Goal: Task Accomplishment & Management: Complete application form

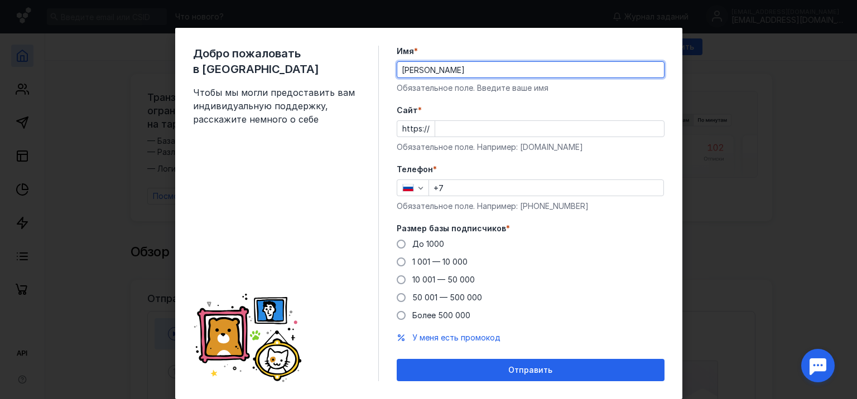
type input "Артём"
click at [476, 124] on input "Cайт *" at bounding box center [549, 129] width 229 height 16
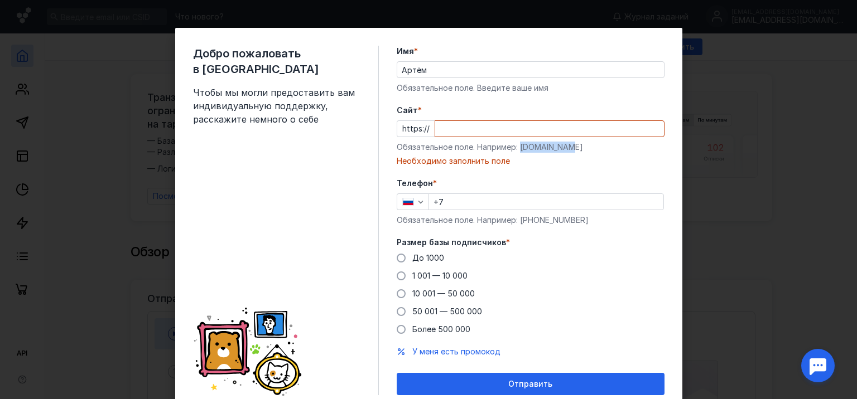
drag, startPoint x: 568, startPoint y: 146, endPoint x: 515, endPoint y: 151, distance: 53.2
click at [515, 151] on div "Обязательное поле. Например: [DOMAIN_NAME]" at bounding box center [531, 147] width 268 height 11
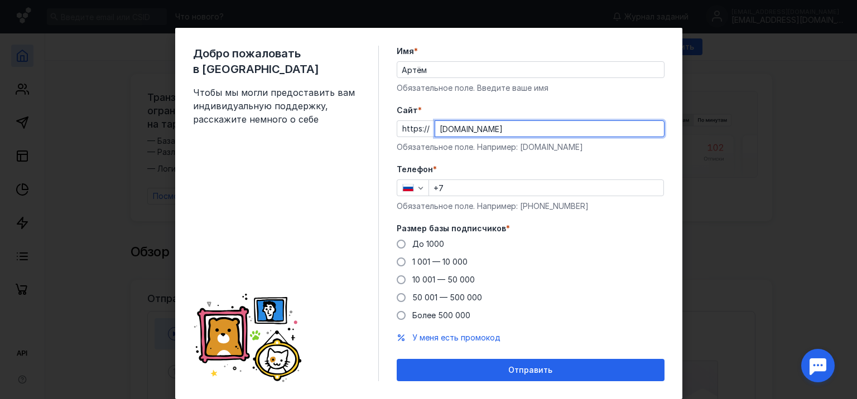
type input "[DOMAIN_NAME]"
click at [484, 185] on input "+7" at bounding box center [546, 188] width 234 height 16
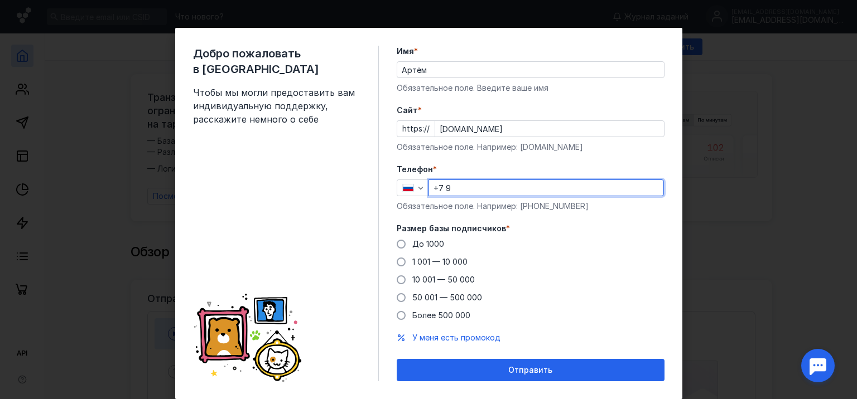
type input "[PHONE_NUMBER]"
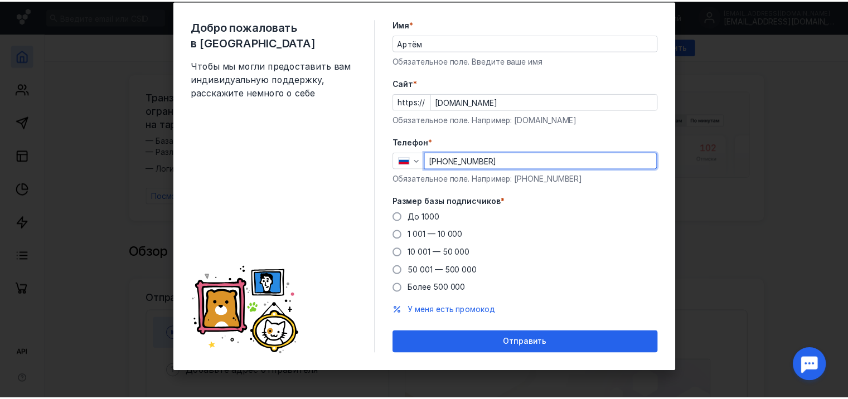
scroll to position [28, 0]
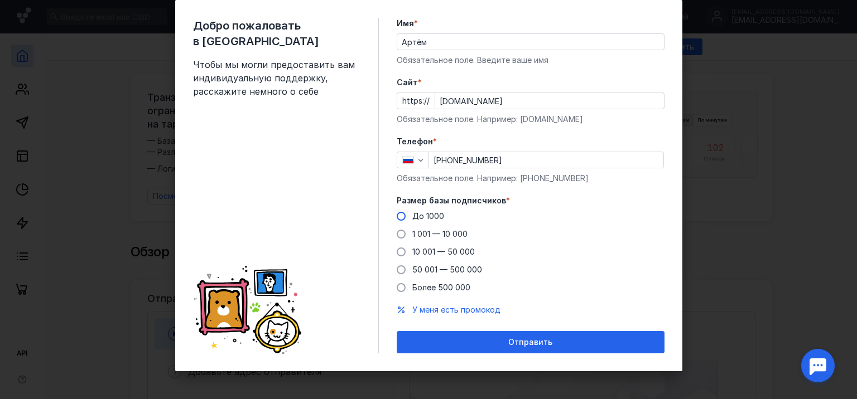
click at [422, 217] on span "До 1000" at bounding box center [428, 215] width 32 height 9
click at [0, 0] on input "До 1000" at bounding box center [0, 0] width 0 height 0
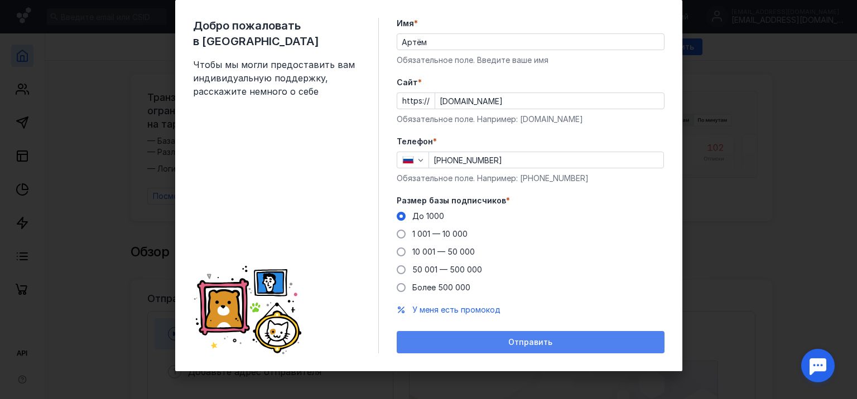
click at [429, 334] on div "Отправить" at bounding box center [531, 342] width 268 height 22
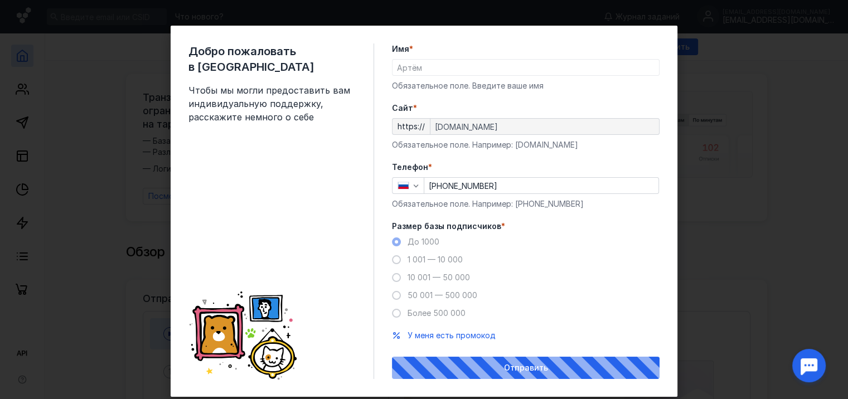
scroll to position [0, 0]
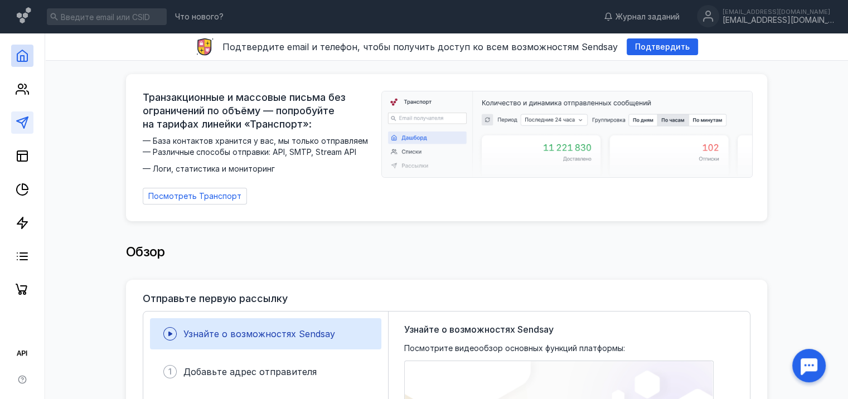
click at [18, 120] on polygon at bounding box center [22, 122] width 11 height 11
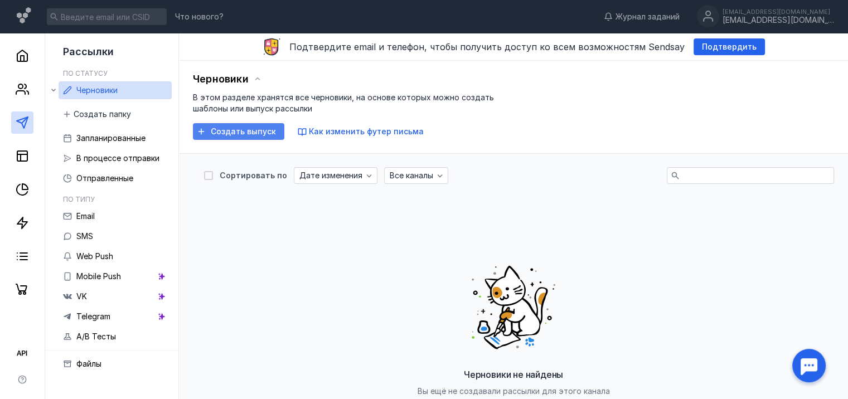
click at [254, 132] on span "Создать выпуск" at bounding box center [243, 131] width 65 height 9
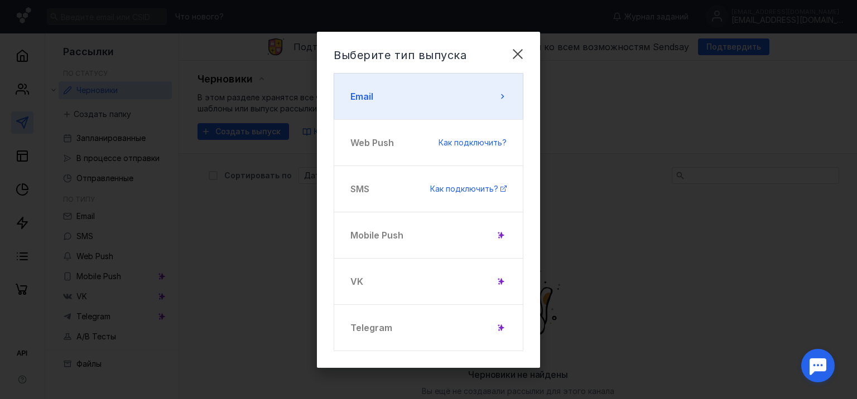
click at [390, 100] on button "Email" at bounding box center [429, 96] width 190 height 47
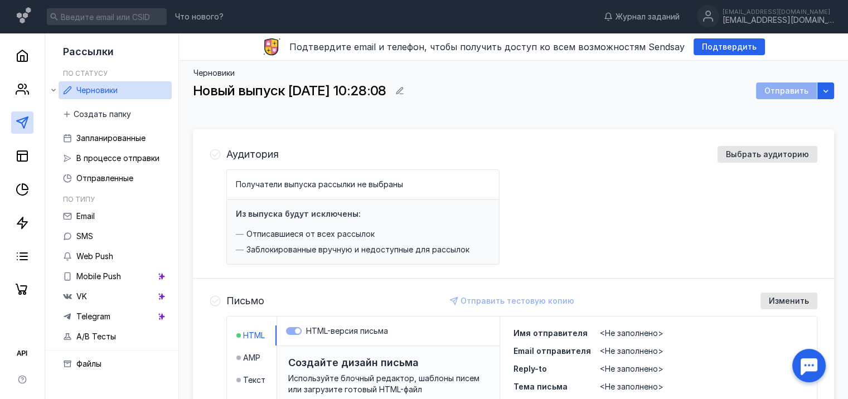
click at [763, 143] on div "Аудитория Выбрать аудиторию Получатели выпуска рассылки не выбраны Из выпуска б…" at bounding box center [513, 205] width 641 height 147
click at [763, 151] on span "Выбрать аудиторию" at bounding box center [767, 154] width 83 height 9
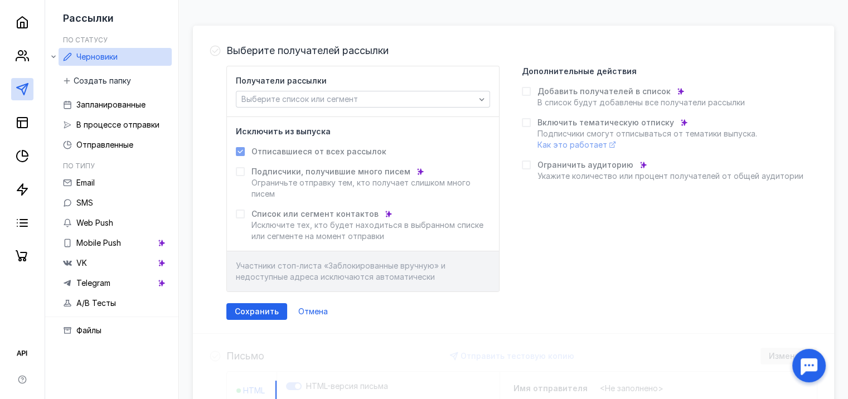
scroll to position [167, 0]
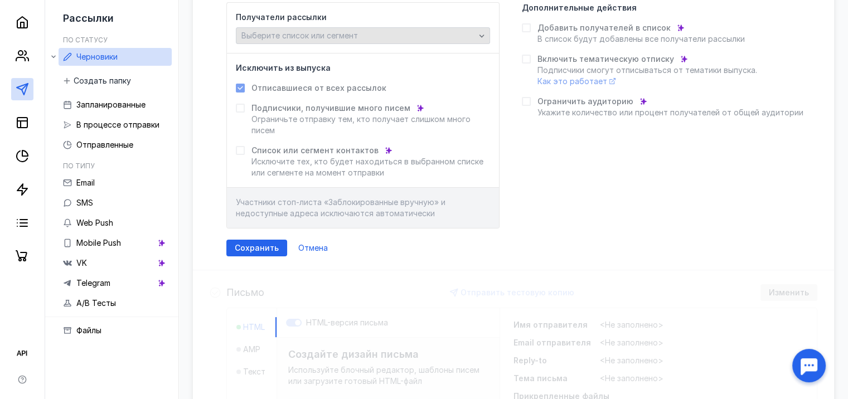
click at [427, 40] on div "Выберите список или сегмент" at bounding box center [363, 35] width 254 height 17
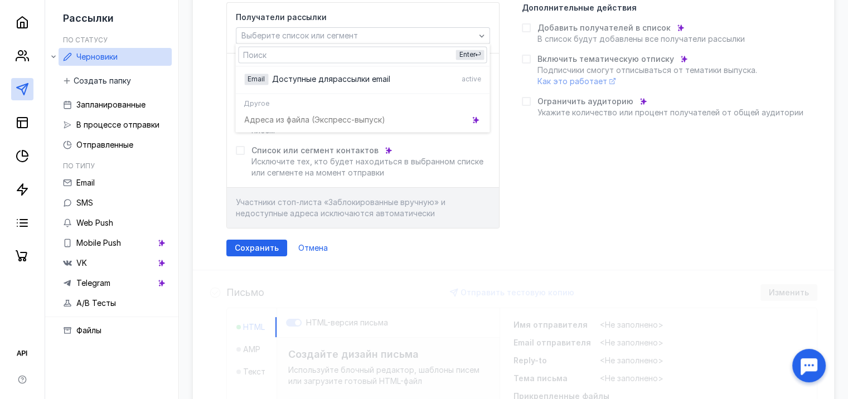
click at [555, 132] on div "Получатели рассылки Выберите список или сегмент Исключить из выпуска Отписавшие…" at bounding box center [521, 115] width 591 height 226
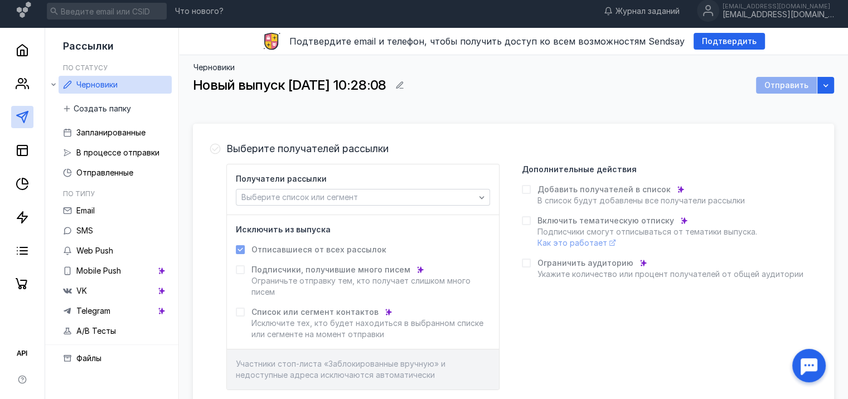
scroll to position [0, 0]
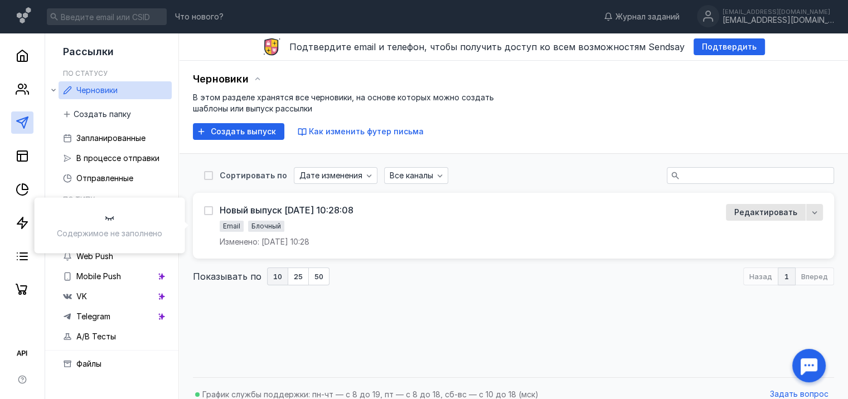
click at [377, 201] on div "Новый выпуск [DATE] 10:28:08 Email Блочный Изменено: [DATE] 10:28 Редактировать" at bounding box center [513, 226] width 641 height 66
click at [354, 218] on div "Новый выпуск [DATE] 10:28:08 Email Блочный Изменено: [DATE] 10:28" at bounding box center [287, 226] width 134 height 44
click at [354, 211] on div "Новый выпуск [DATE] 10:28:08" at bounding box center [287, 210] width 134 height 11
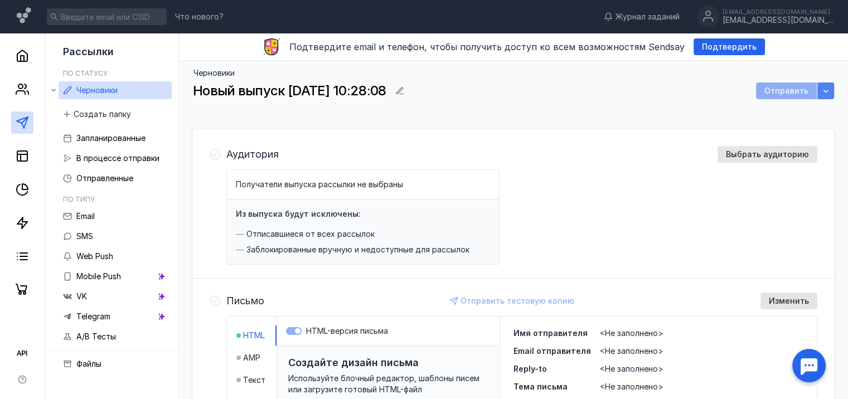
click at [830, 90] on div "button" at bounding box center [825, 90] width 11 height 11
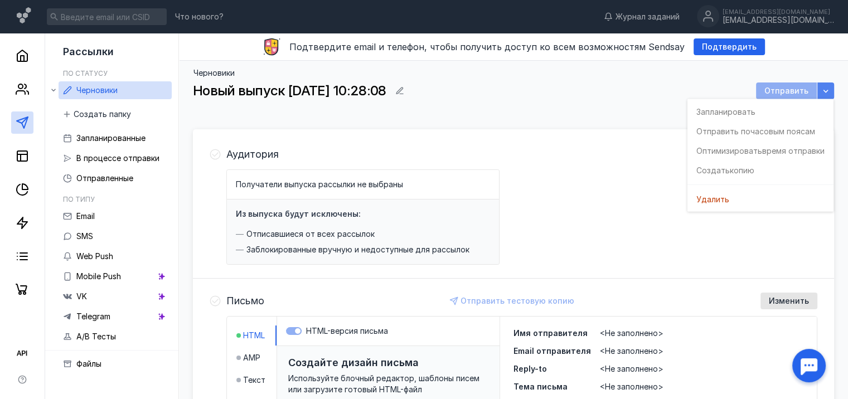
click at [830, 89] on div "button" at bounding box center [825, 90] width 11 height 11
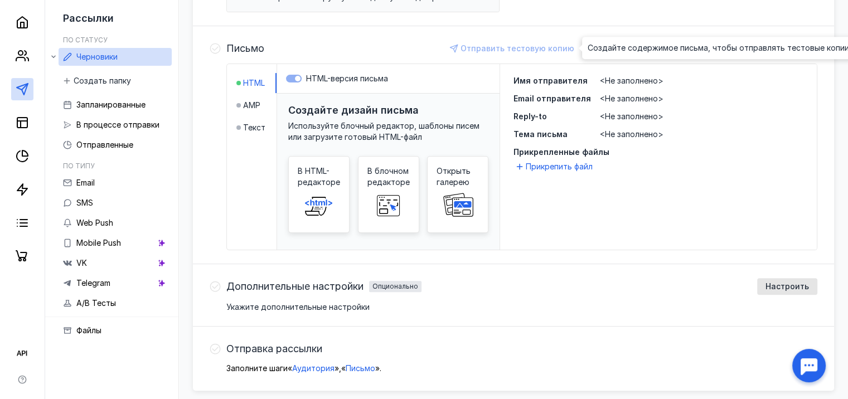
scroll to position [296, 0]
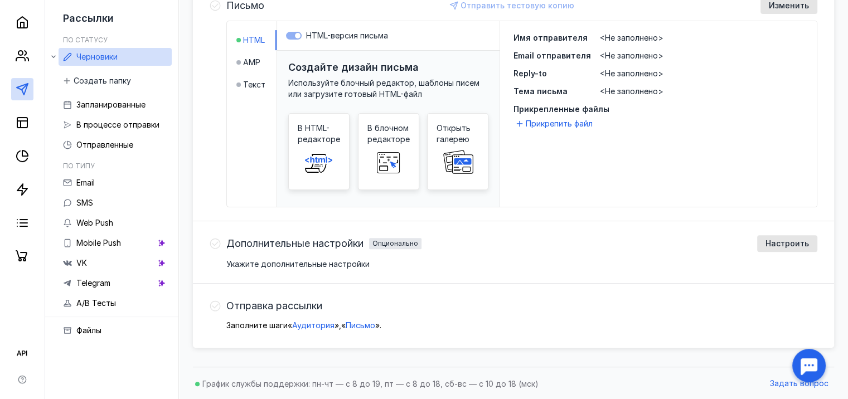
click at [624, 35] on span "<Не заполнено>" at bounding box center [632, 37] width 64 height 9
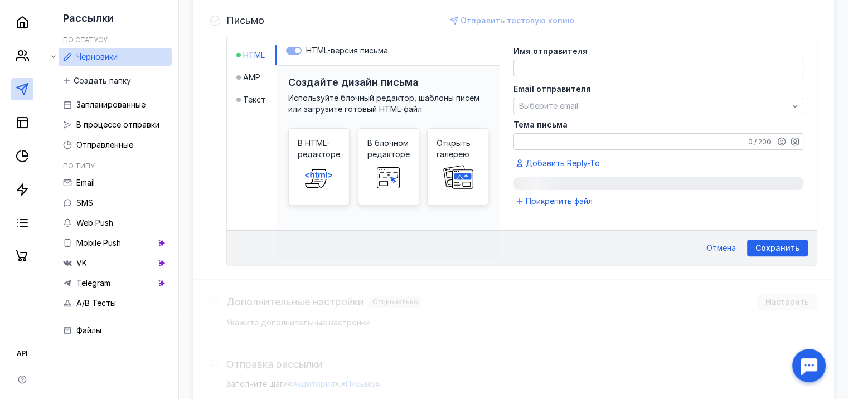
scroll to position [278, 0]
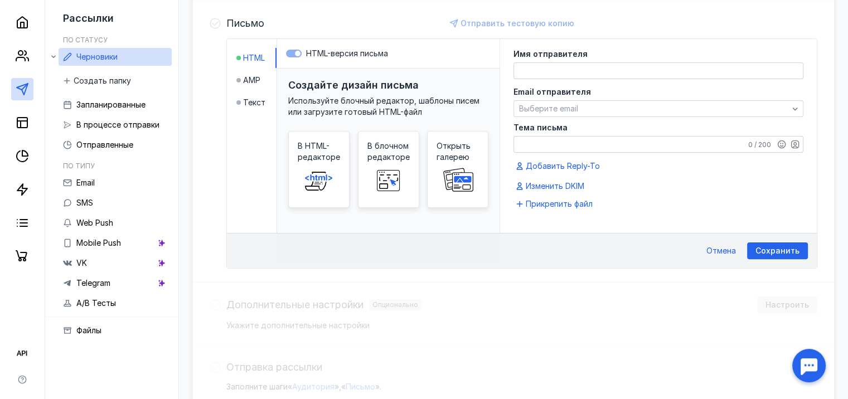
click at [832, 164] on div "Письмо Отправить тестовую копию HTML AMP Текст HTML-версия письма Создайте диза…" at bounding box center [513, 142] width 641 height 282
click at [714, 247] on span "Отмена" at bounding box center [722, 251] width 30 height 9
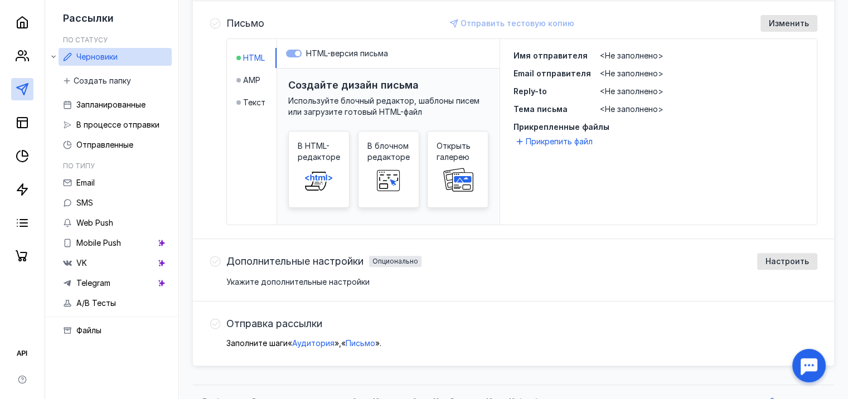
click at [614, 107] on span "<Не заполнено>" at bounding box center [632, 108] width 64 height 9
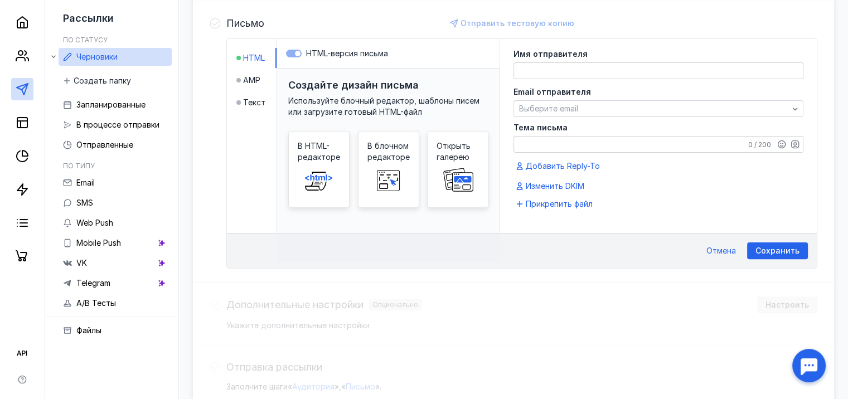
click at [597, 143] on textarea "Тема письма" at bounding box center [658, 145] width 289 height 16
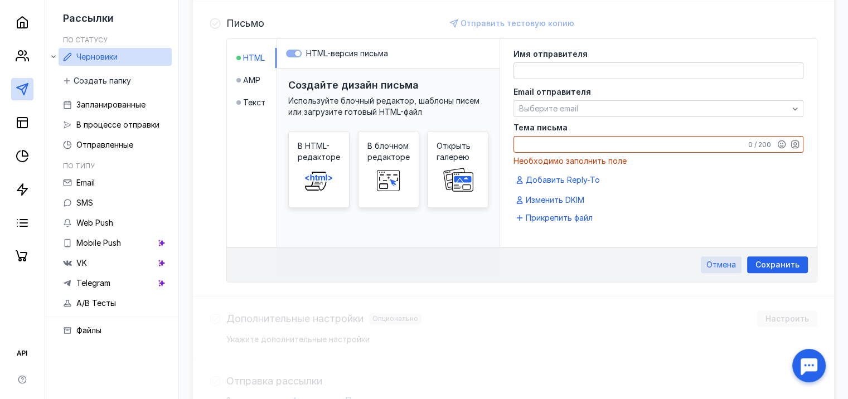
click at [730, 250] on div "Сохранить Отмена" at bounding box center [522, 264] width 590 height 35
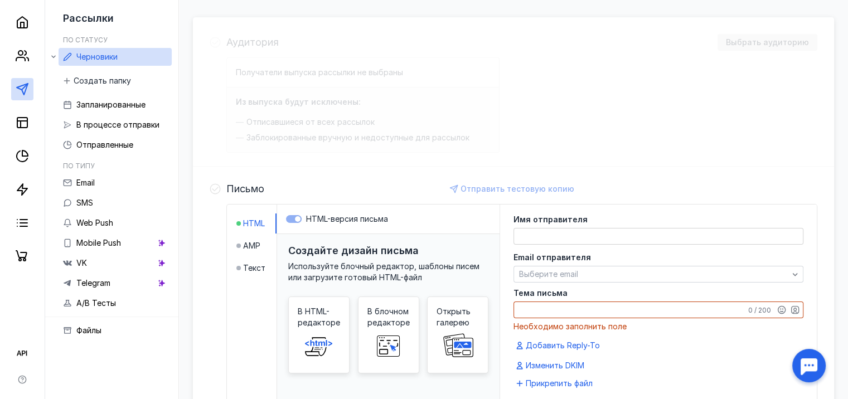
scroll to position [110, 0]
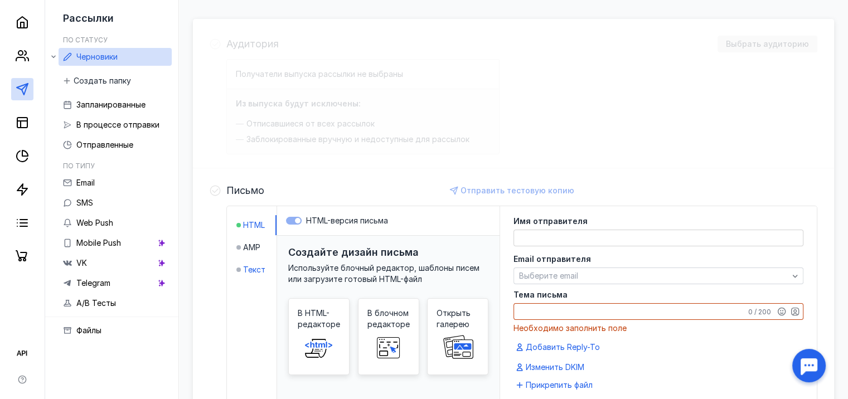
click at [254, 267] on span "Текст" at bounding box center [254, 269] width 22 height 11
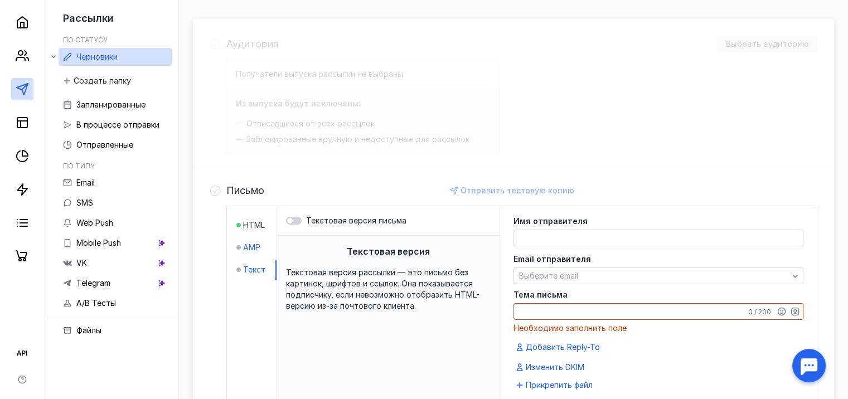
click at [252, 250] on span "AMP" at bounding box center [251, 247] width 17 height 11
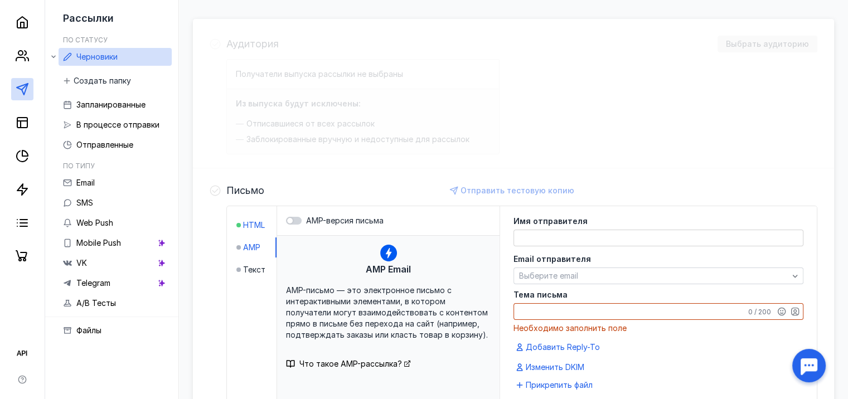
click at [260, 226] on span "HTML" at bounding box center [254, 225] width 22 height 11
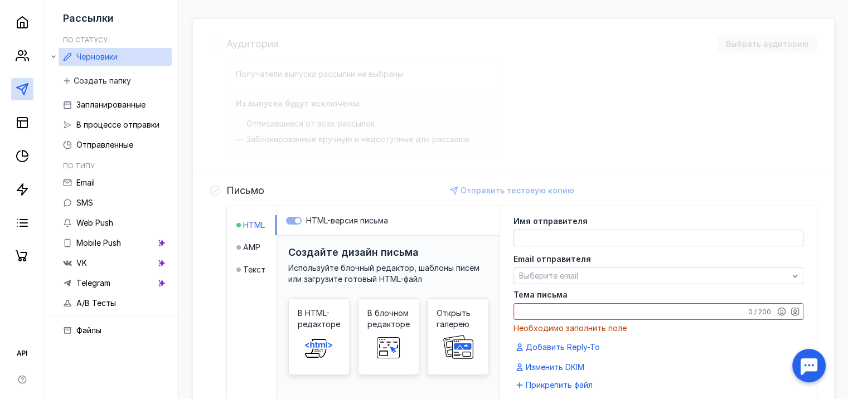
click at [402, 156] on div "Аудитория Выбрать аудиторию Получатели выпуска рассылки не выбраны Из выпуска б…" at bounding box center [513, 305] width 641 height 572
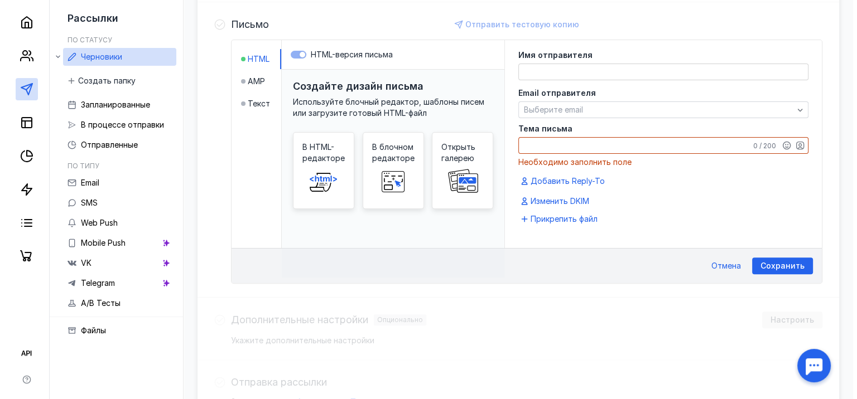
scroll to position [278, 0]
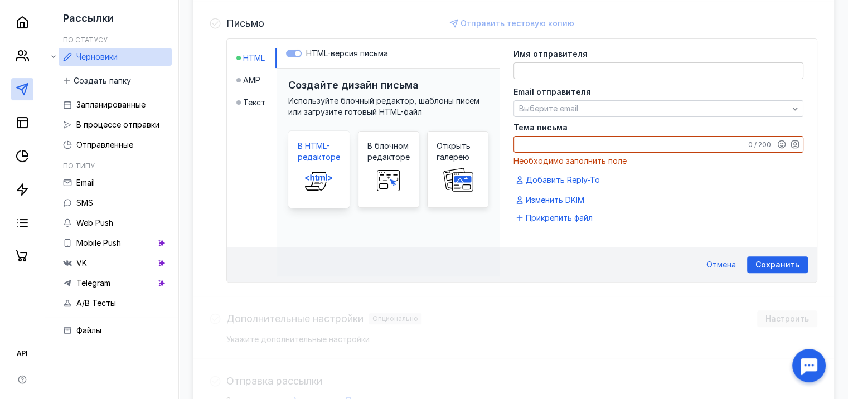
click at [324, 158] on span "В HTML-редакторе" at bounding box center [319, 152] width 42 height 22
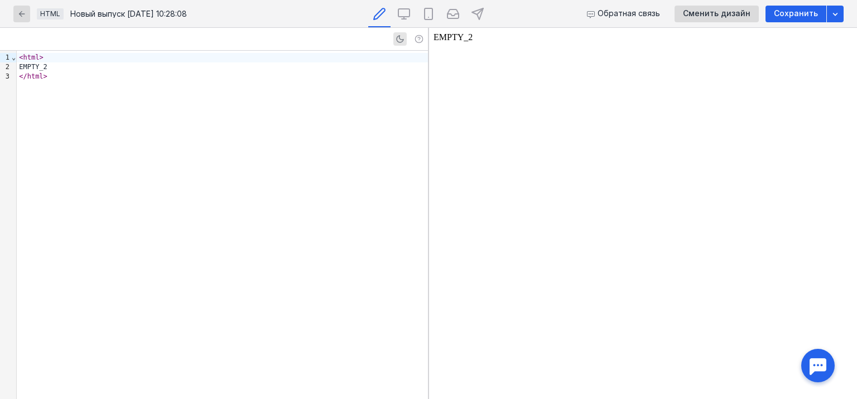
click at [522, 113] on body "EMPTY_2" at bounding box center [642, 213] width 419 height 363
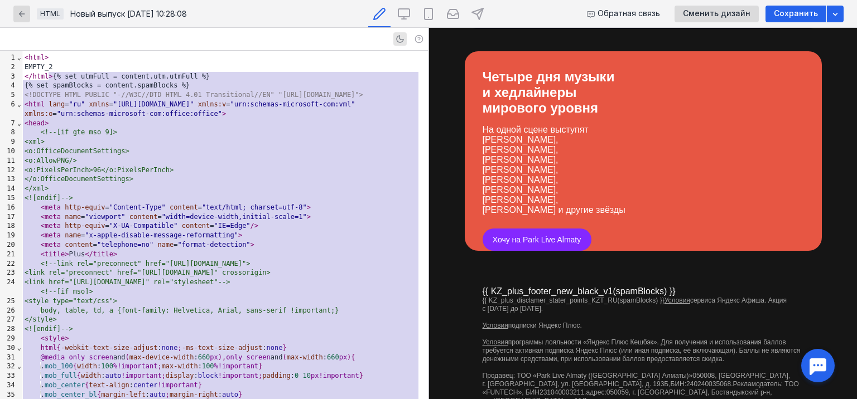
scroll to position [245, 0]
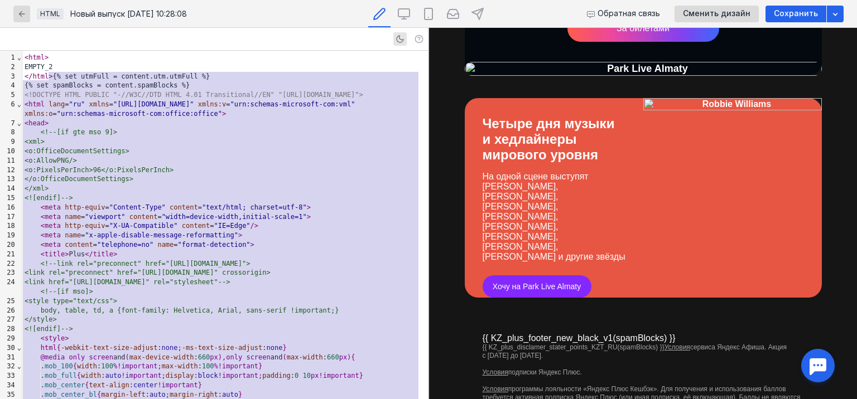
click at [726, 106] on img at bounding box center [732, 104] width 178 height 12
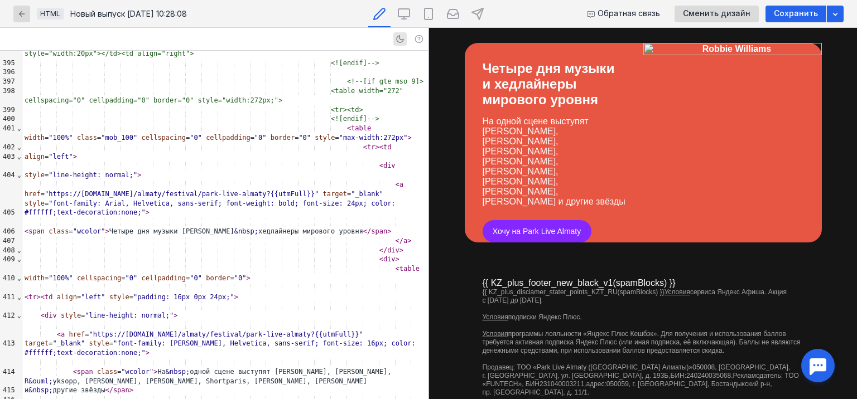
scroll to position [301, 0]
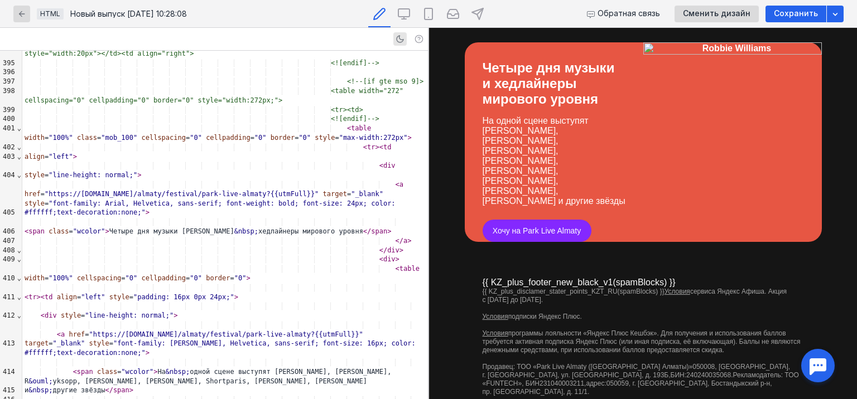
click at [728, 0] on div "Обратная связь Сменить дизайн Сохранить" at bounding box center [705, 13] width 277 height 27
click at [726, 11] on span "Сменить дизайн" at bounding box center [716, 13] width 67 height 9
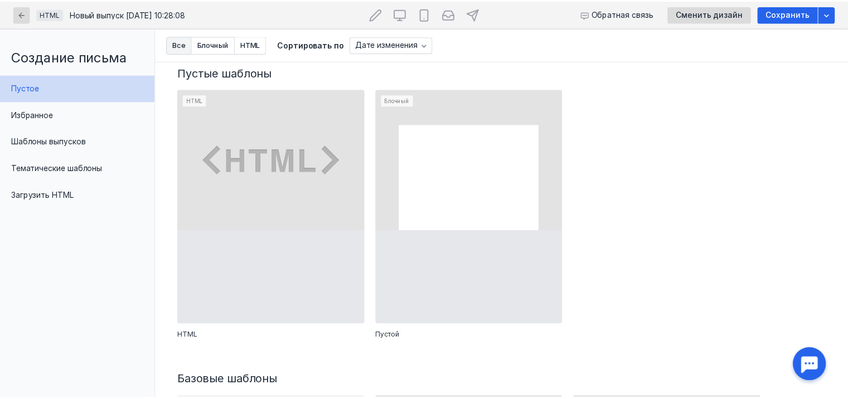
scroll to position [0, 0]
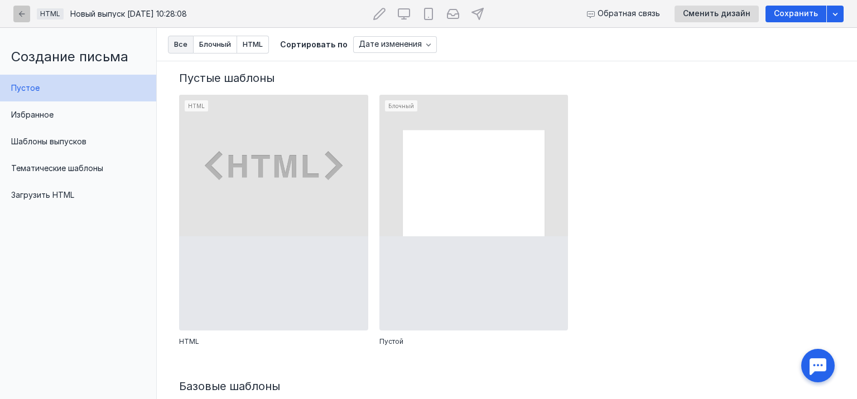
click at [22, 9] on icon "button" at bounding box center [21, 13] width 9 height 9
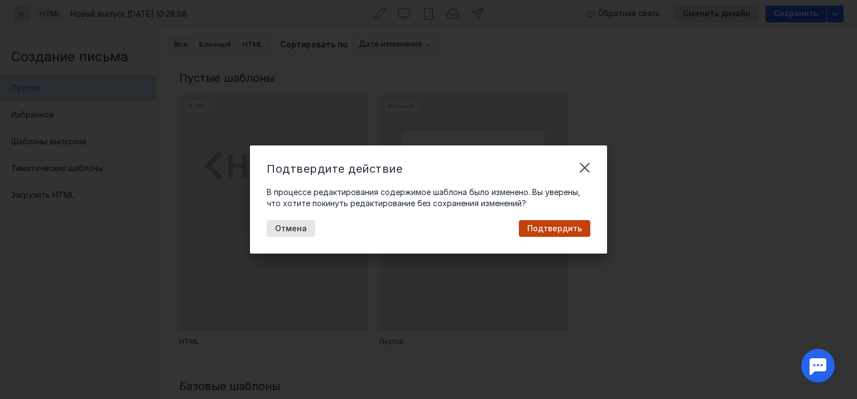
click at [557, 227] on span "Подтвердить" at bounding box center [554, 228] width 55 height 9
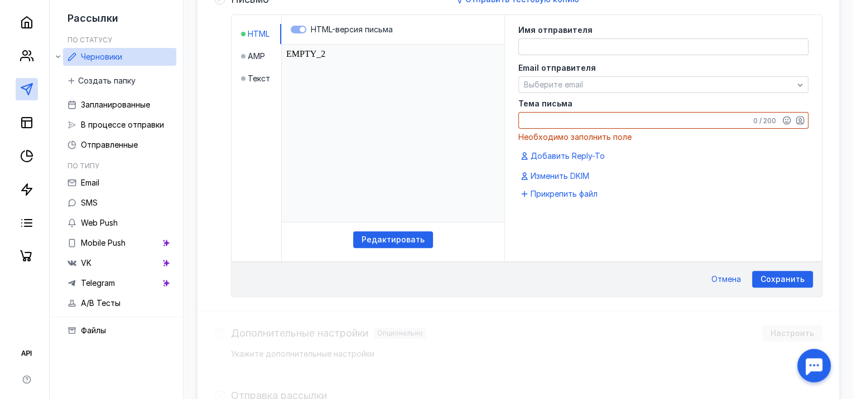
scroll to position [312, 0]
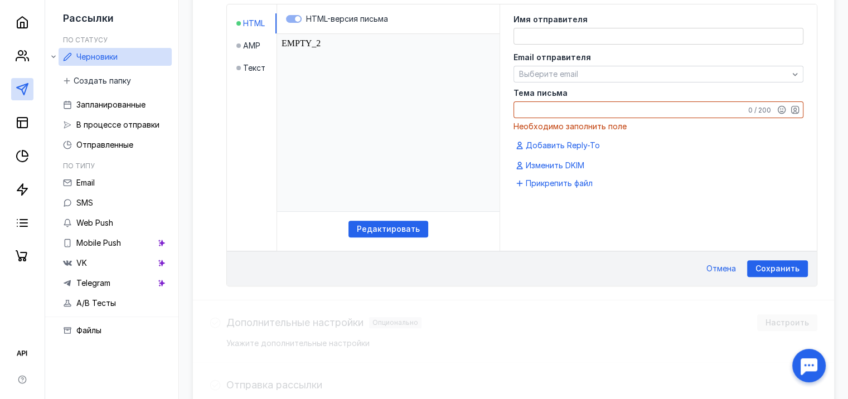
click at [390, 219] on div "Редактировать" at bounding box center [388, 142] width 223 height 217
click at [390, 225] on span "Редактировать" at bounding box center [388, 229] width 63 height 9
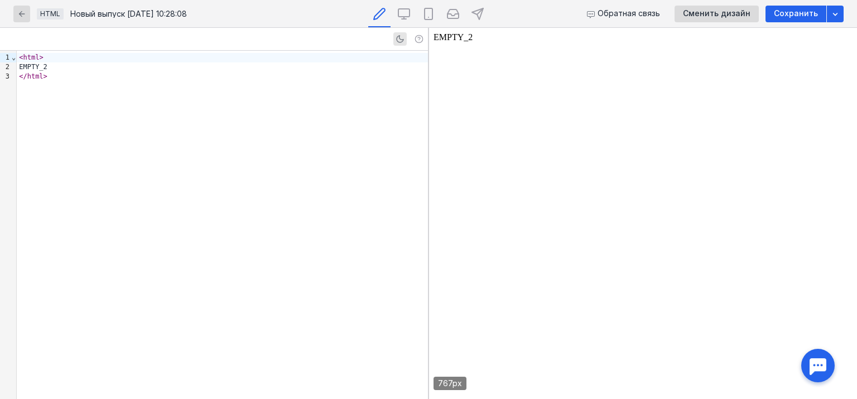
click at [214, 122] on div "< html > EMPTY_2 </ html >" at bounding box center [222, 225] width 411 height 349
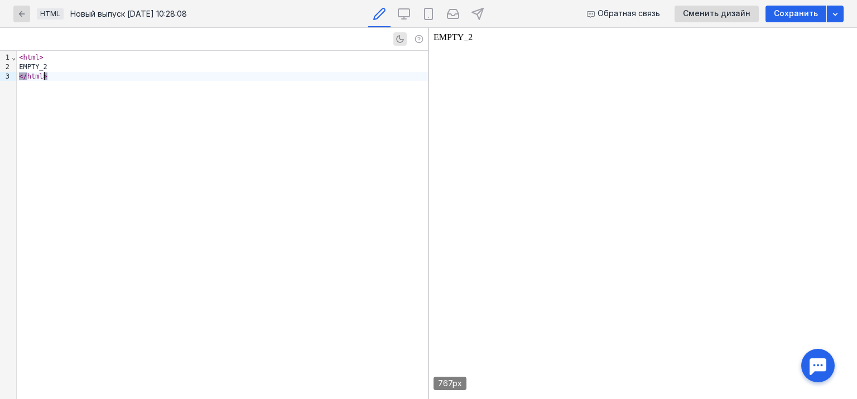
click at [210, 73] on div "</ html >" at bounding box center [222, 76] width 411 height 9
click at [211, 66] on div "EMPTY_2" at bounding box center [222, 66] width 411 height 9
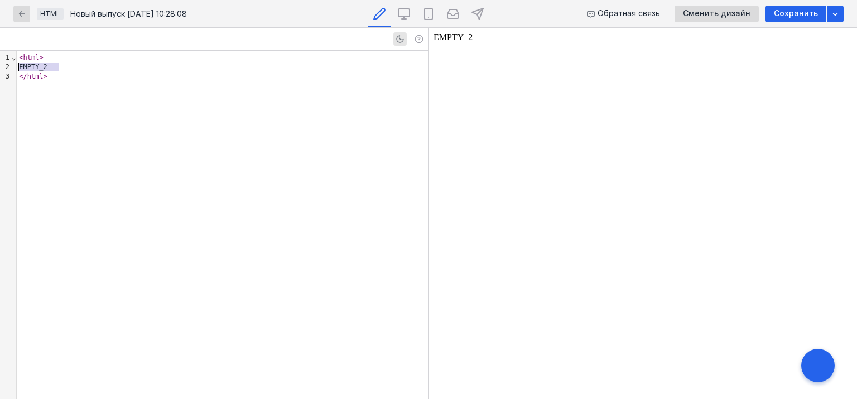
drag, startPoint x: 211, startPoint y: 66, endPoint x: 0, endPoint y: 69, distance: 211.4
click at [0, 69] on div "9 1 2 3 › ⌄ < html > EMPTY_2 </ html >" at bounding box center [214, 225] width 428 height 349
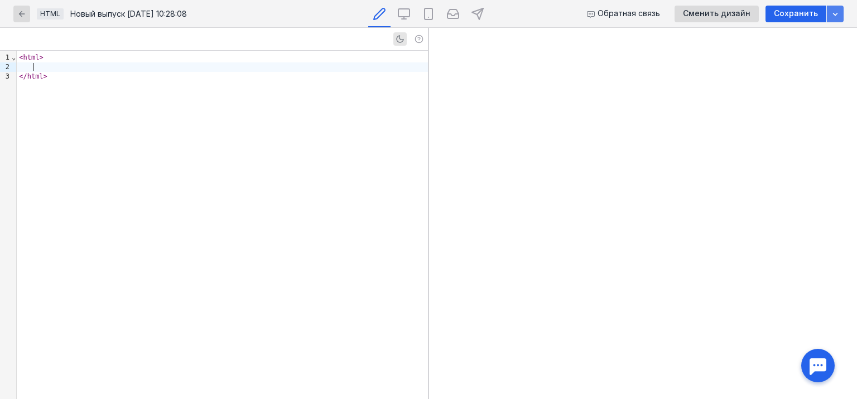
click at [837, 18] on div "button" at bounding box center [834, 13] width 11 height 11
click at [837, 16] on icon "button" at bounding box center [834, 13] width 9 height 9
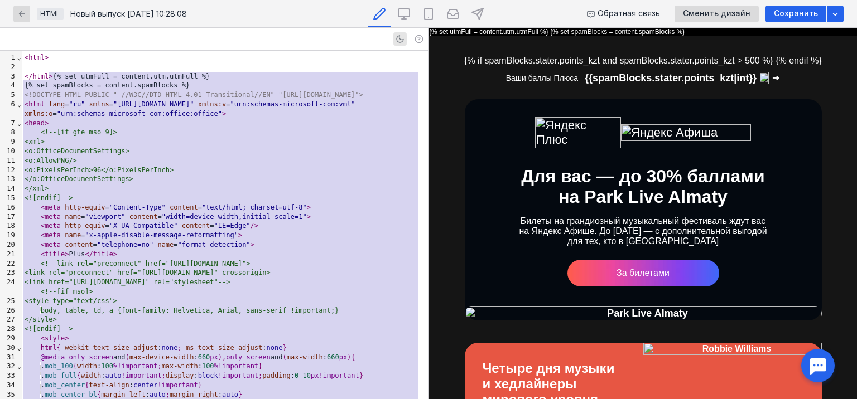
click at [384, 167] on div "<o:PixelsPerInch>96</o:PixelsPerInch>" at bounding box center [224, 170] width 405 height 9
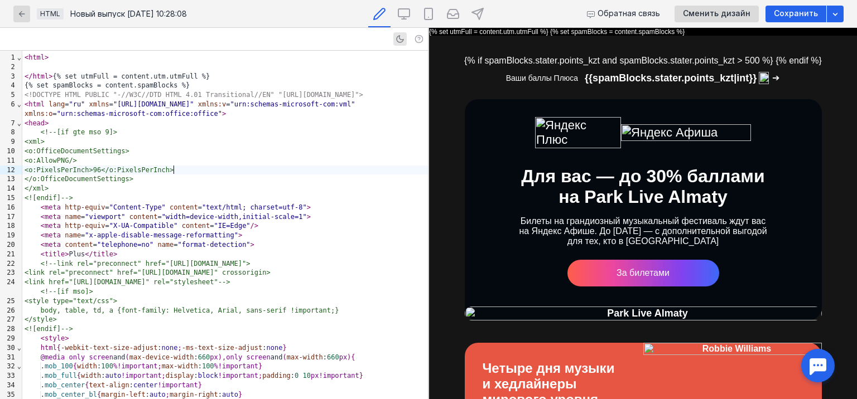
click at [187, 75] on div "</ html > {% set utmFull = content.utm.utmFull %}" at bounding box center [224, 76] width 405 height 9
click at [538, 60] on td "{% if spamBlocks.stater.points_kzt and spamBlocks.stater.points_kzt > 500 %} {%…" at bounding box center [643, 299] width 366 height 487
click at [590, 30] on body "{% set utmFull = content.utm.utmFull %} {% set spamBlocks = content.spamBlocks …" at bounding box center [643, 394] width 428 height 732
click at [496, 30] on body "{% set utmFull = content.utm.utmFull %} {% set spamBlocks = content.spamBlocks …" at bounding box center [643, 394] width 428 height 732
click at [441, 29] on body "{% set utmFull = content.utm.utmFull %} {% set spamBlocks = content.spamBlocks …" at bounding box center [643, 394] width 428 height 732
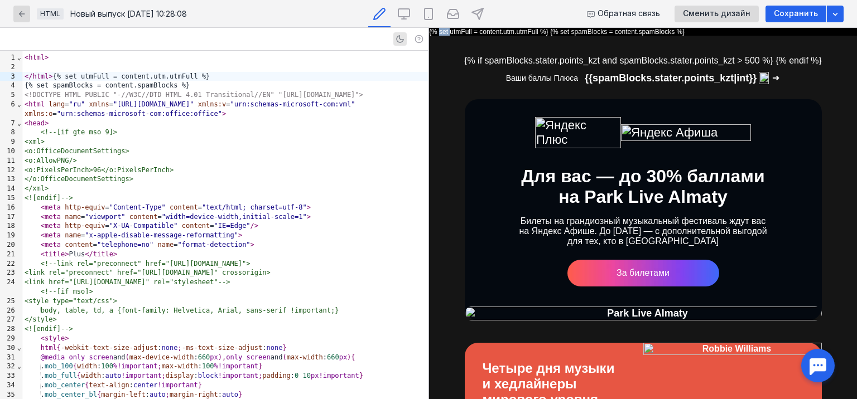
click at [441, 29] on body "{% set utmFull = content.utm.utmFull %} {% set spamBlocks = content.spamBlocks …" at bounding box center [643, 394] width 428 height 732
click at [318, 40] on div at bounding box center [321, 38] width 214 height 13
click at [399, 18] on icon at bounding box center [403, 13] width 13 height 13
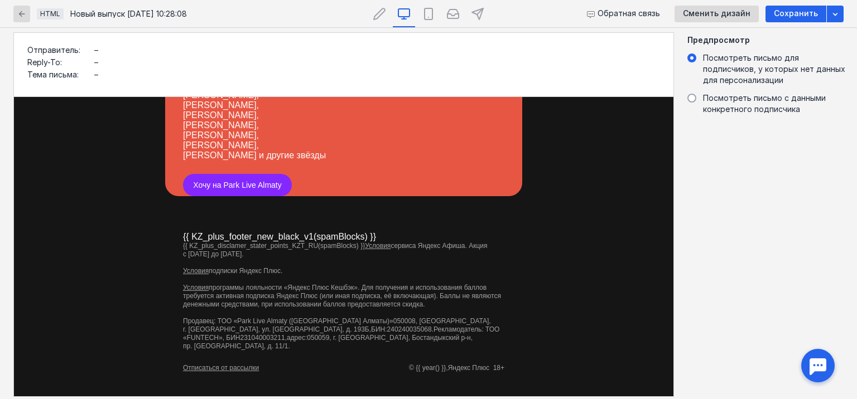
scroll to position [373, 0]
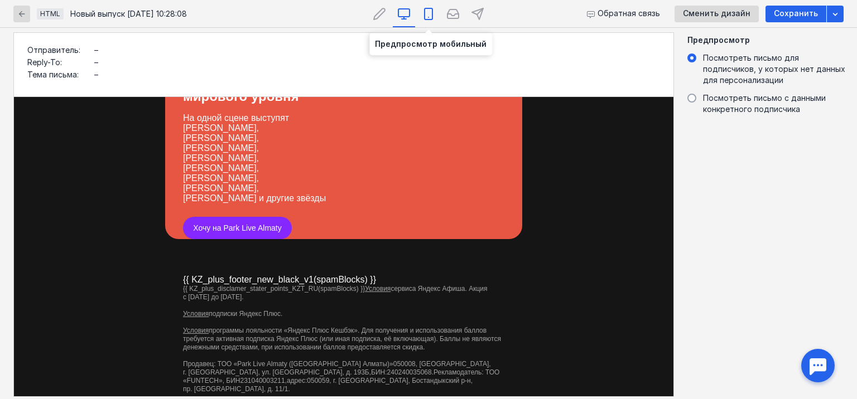
click at [432, 17] on icon at bounding box center [428, 13] width 8 height 11
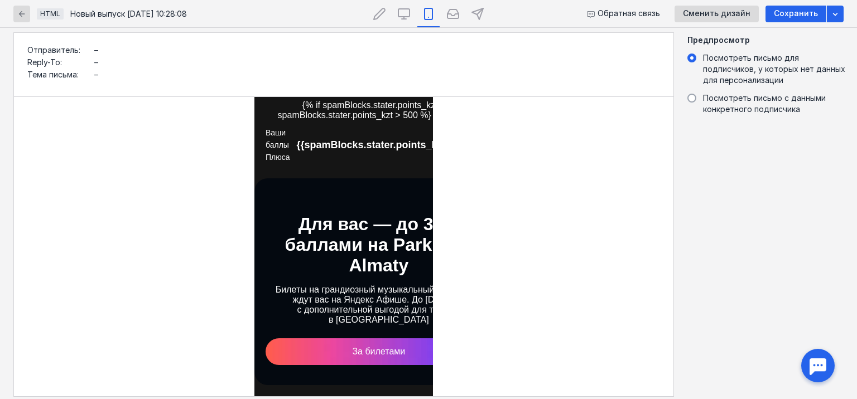
scroll to position [27, 0]
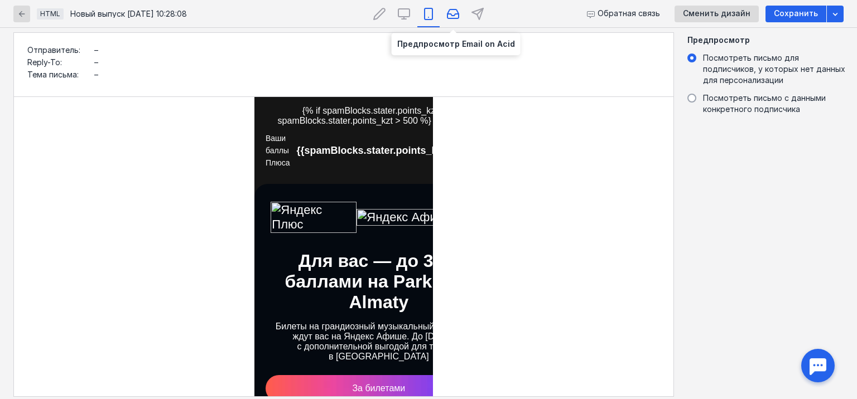
click at [451, 16] on icon at bounding box center [452, 13] width 13 height 13
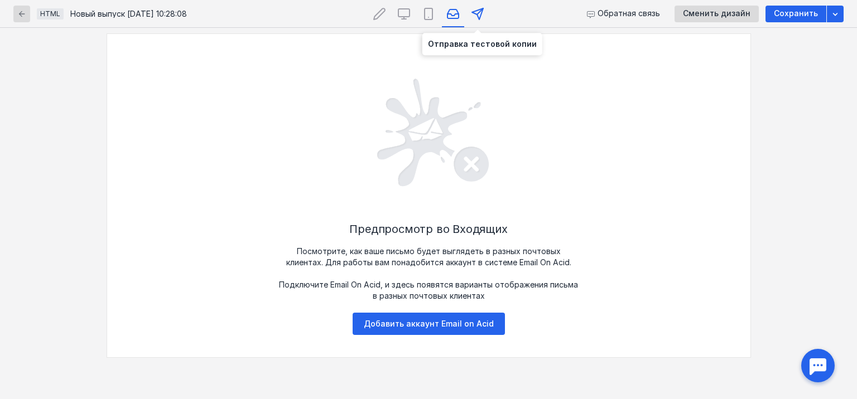
click at [476, 13] on polygon at bounding box center [477, 13] width 11 height 11
click at [375, 13] on icon at bounding box center [379, 13] width 13 height 13
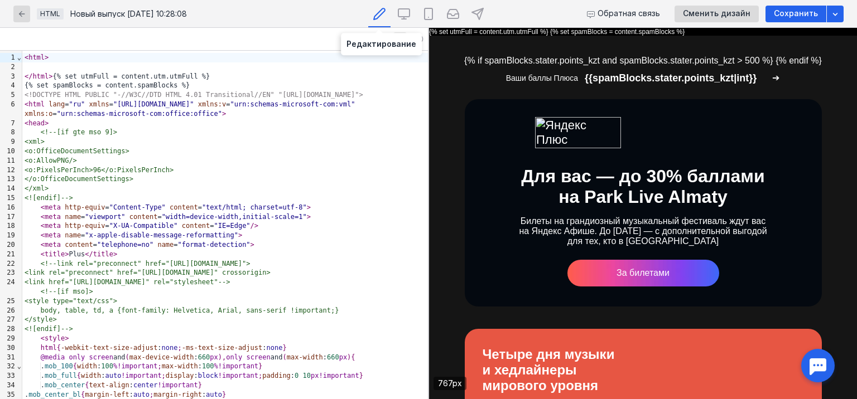
scroll to position [0, 0]
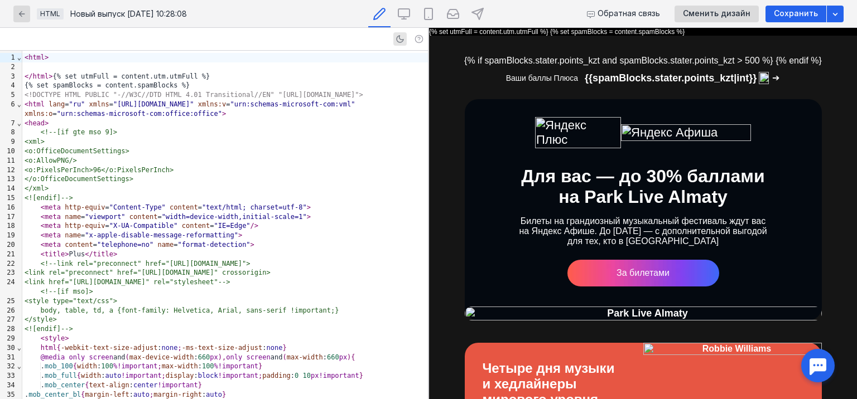
click at [75, 83] on div "{% set spamBlocks = content.spamBlocks %}" at bounding box center [224, 85] width 405 height 9
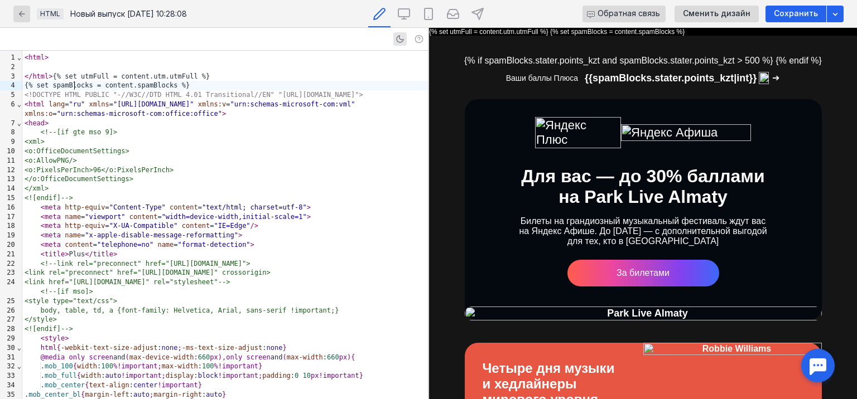
click at [608, 16] on span "Обратная связь" at bounding box center [628, 13] width 62 height 9
click at [821, 359] on div at bounding box center [817, 366] width 35 height 35
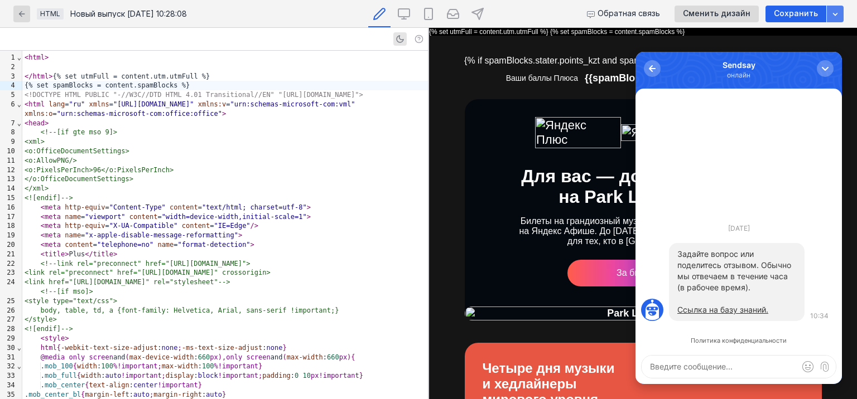
click at [834, 11] on icon "button" at bounding box center [834, 13] width 9 height 9
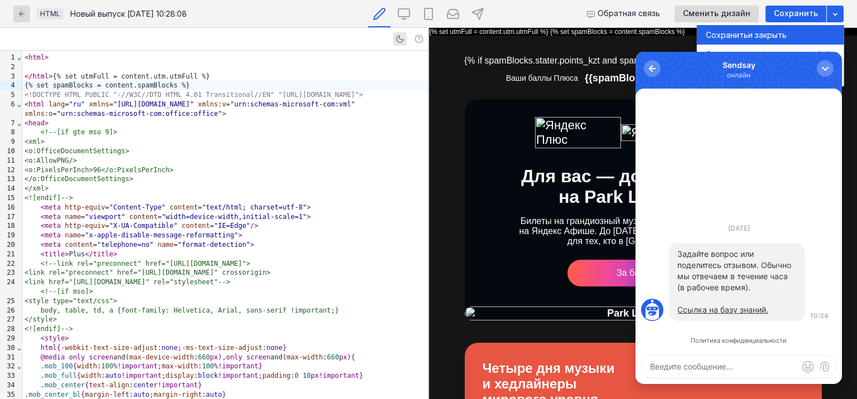
click at [780, 33] on span "и закрыть" at bounding box center [767, 35] width 38 height 11
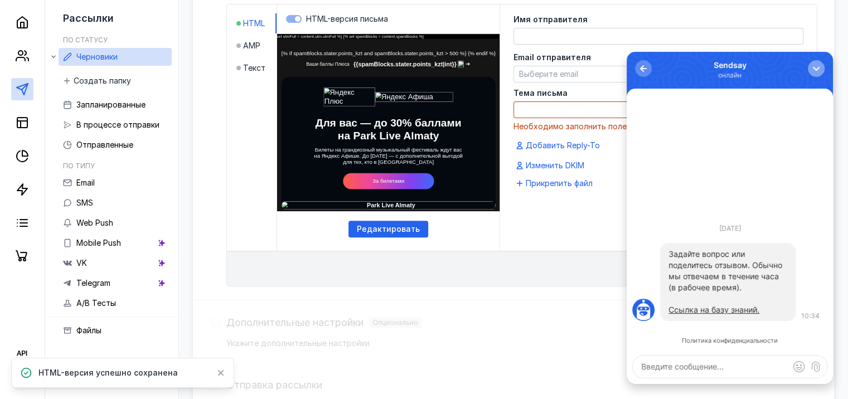
click at [814, 69] on div "button" at bounding box center [816, 68] width 11 height 11
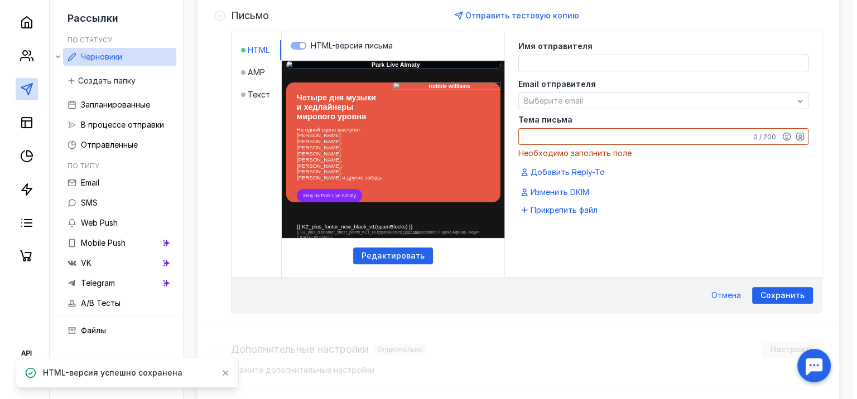
scroll to position [312, 0]
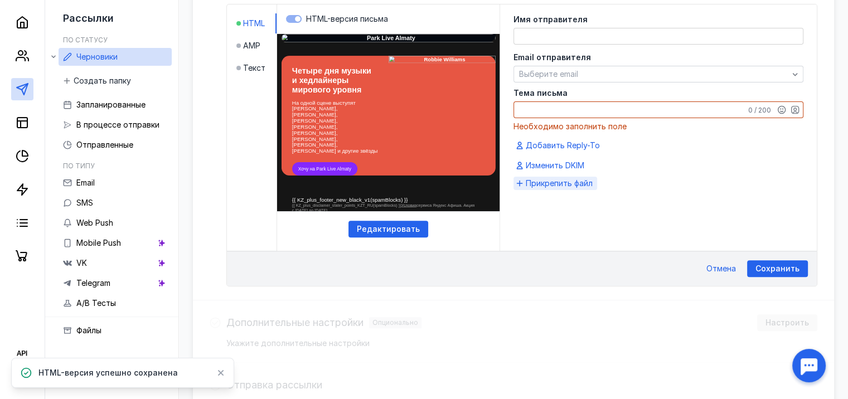
click at [539, 178] on span "Прикрепить файл" at bounding box center [559, 183] width 67 height 11
